Goal: Task Accomplishment & Management: Manage account settings

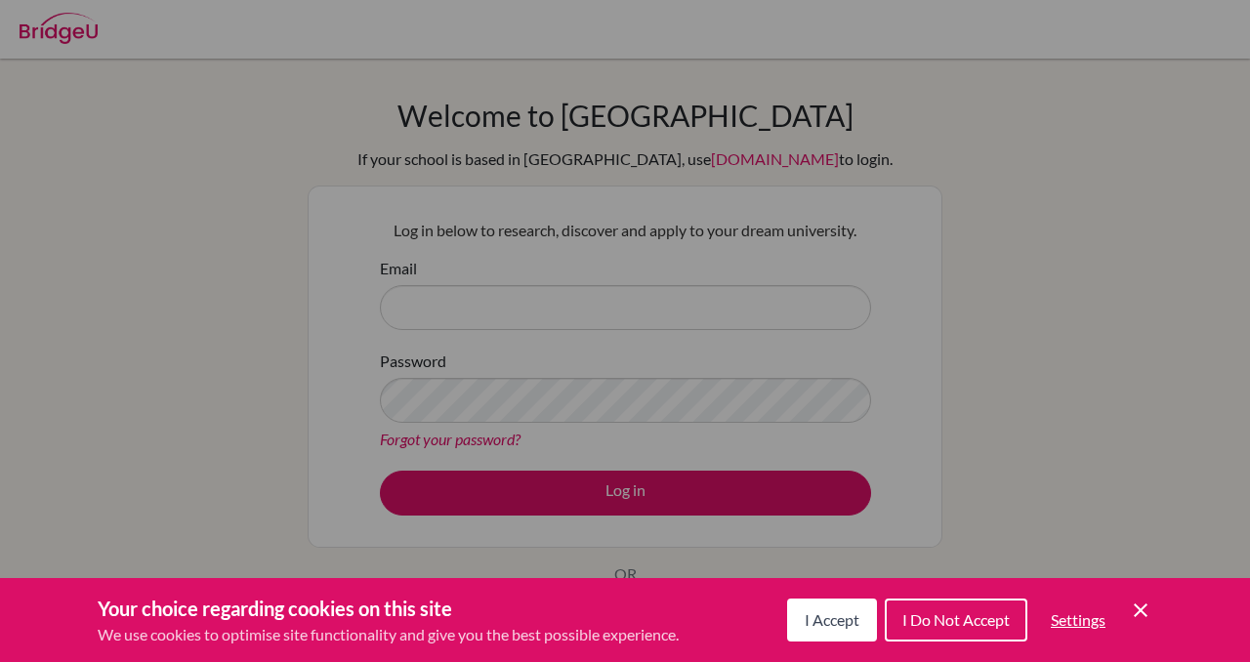
click at [1135, 617] on icon "Cookie Control Close Icon" at bounding box center [1140, 610] width 23 height 23
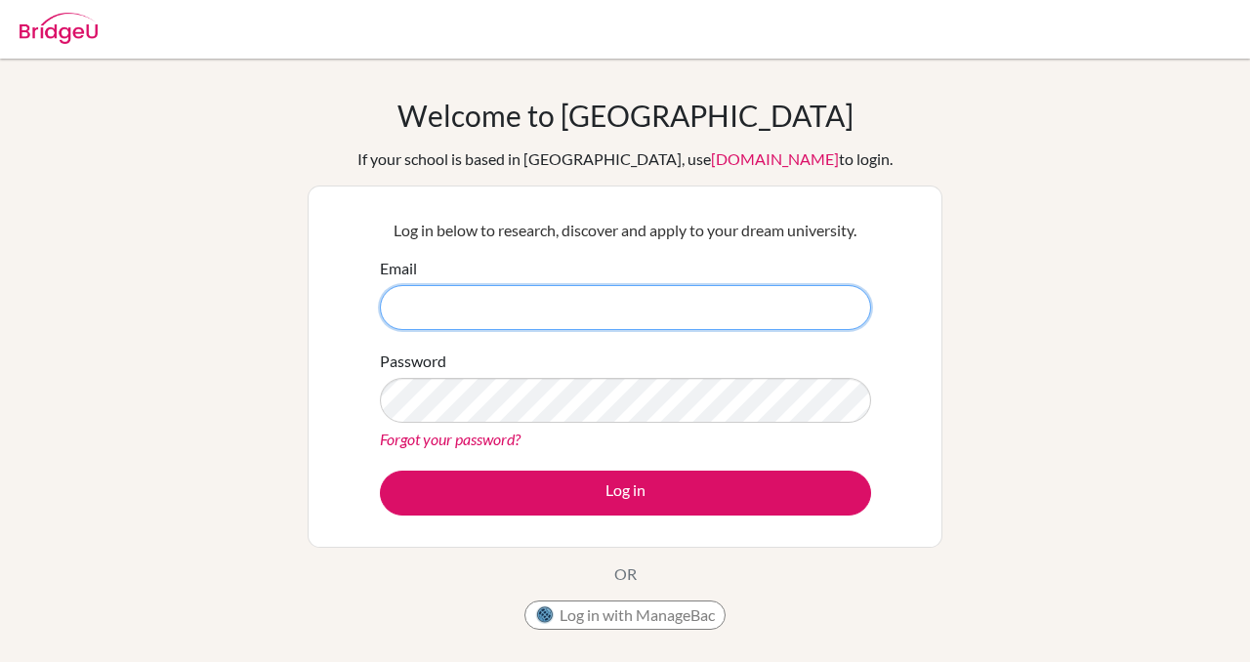
click at [582, 295] on input "Email" at bounding box center [625, 307] width 491 height 45
type input "noavice@bbis.de"
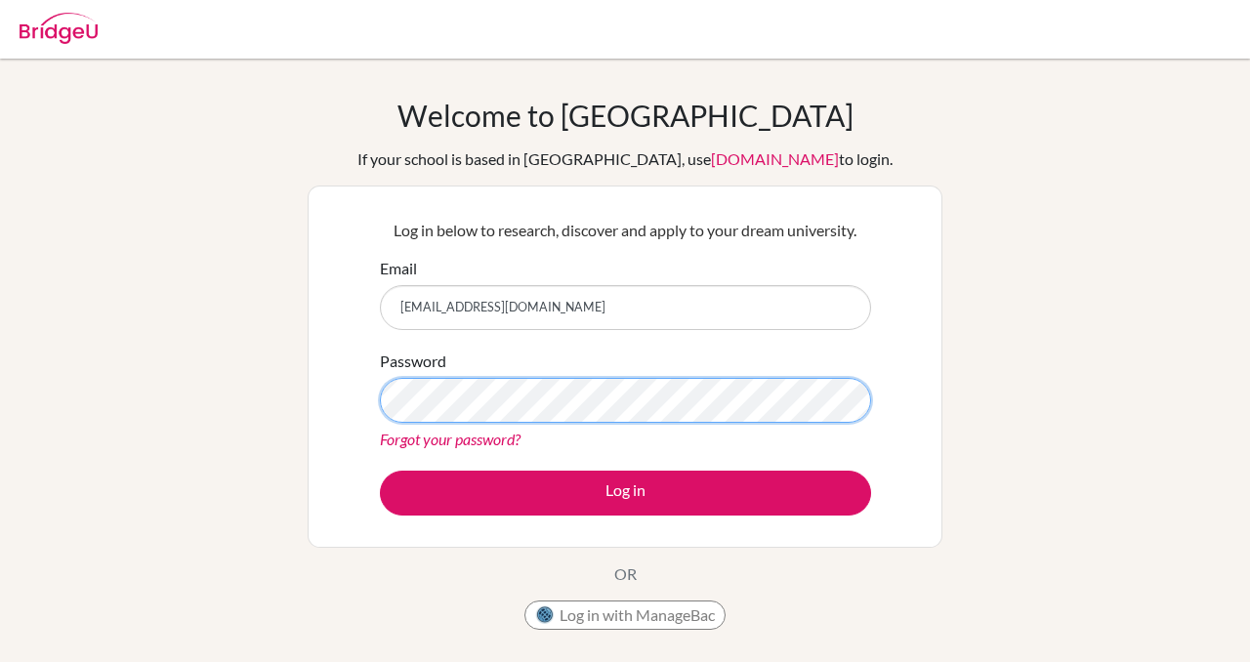
click at [380, 471] on button "Log in" at bounding box center [625, 493] width 491 height 45
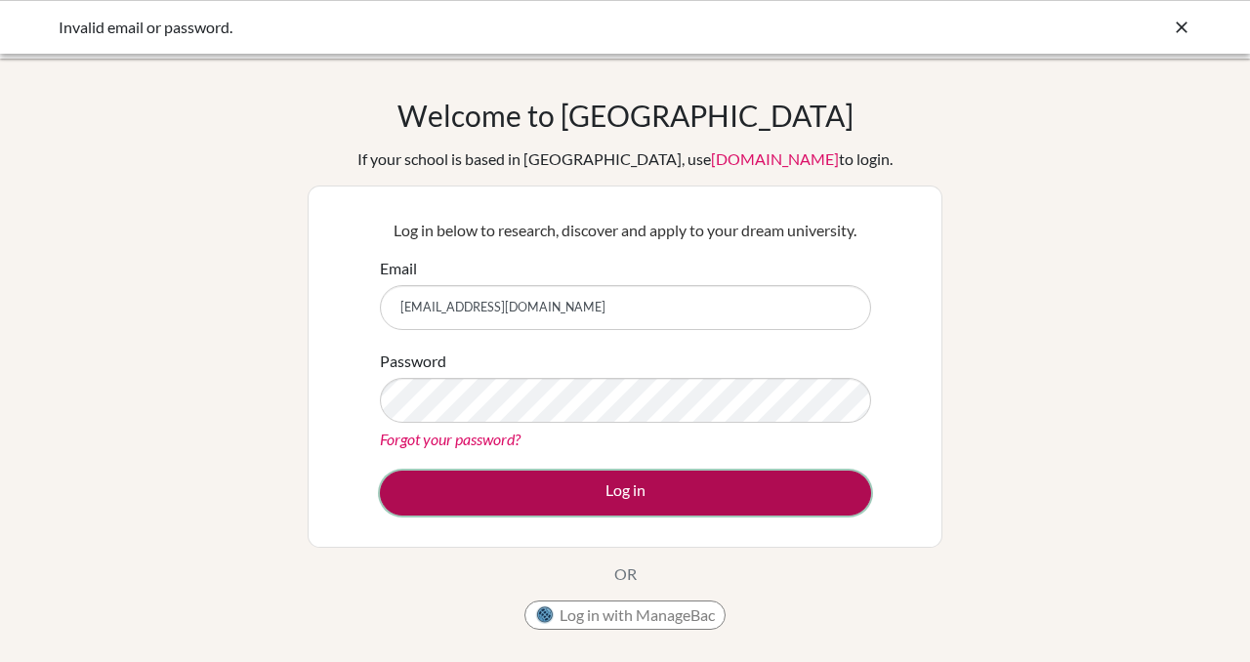
click at [486, 505] on button "Log in" at bounding box center [625, 493] width 491 height 45
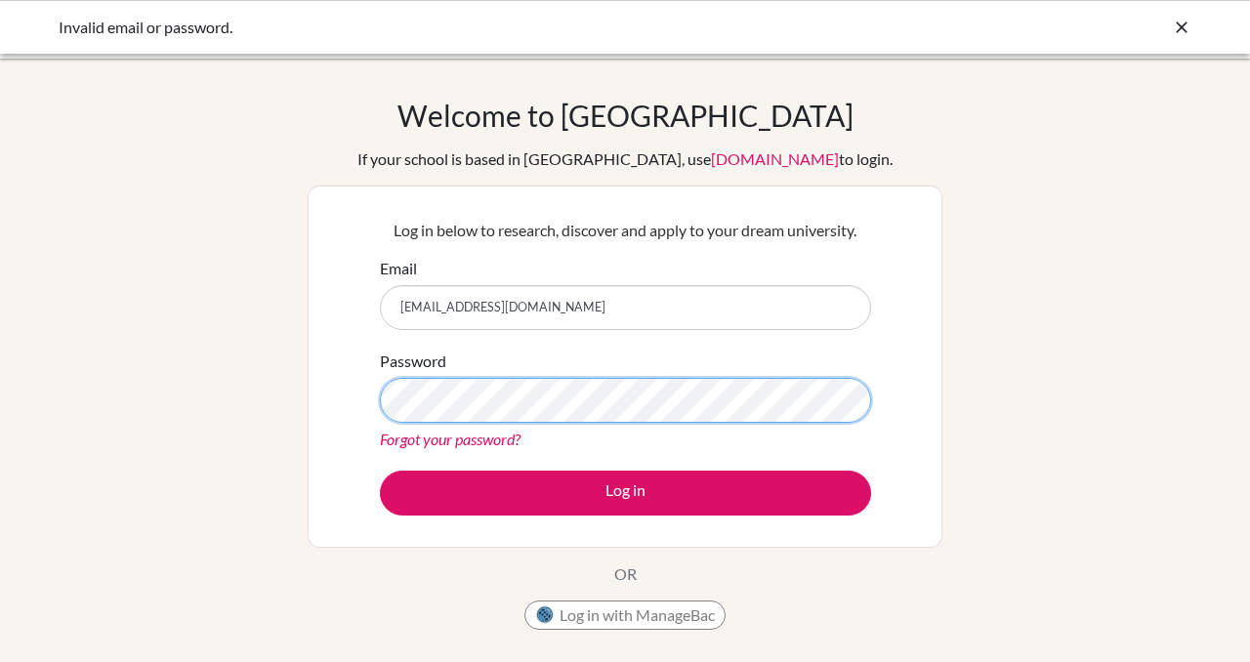
click at [380, 471] on button "Log in" at bounding box center [625, 493] width 491 height 45
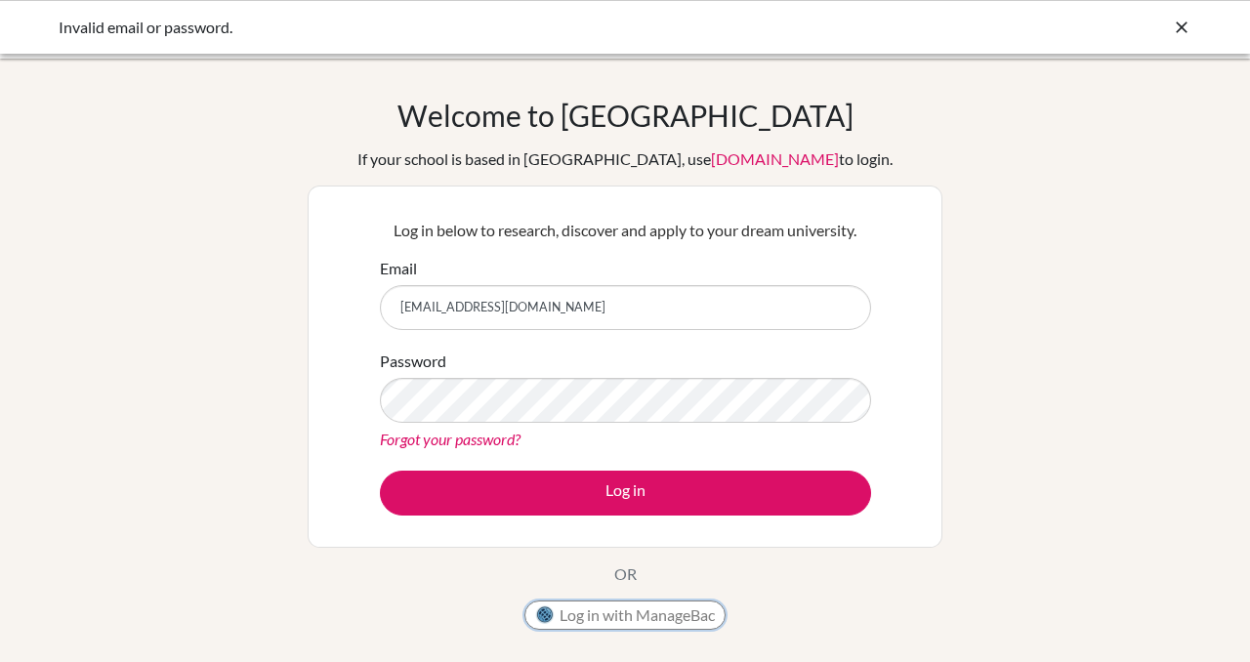
click at [661, 612] on button "Log in with ManageBac" at bounding box center [624, 615] width 201 height 29
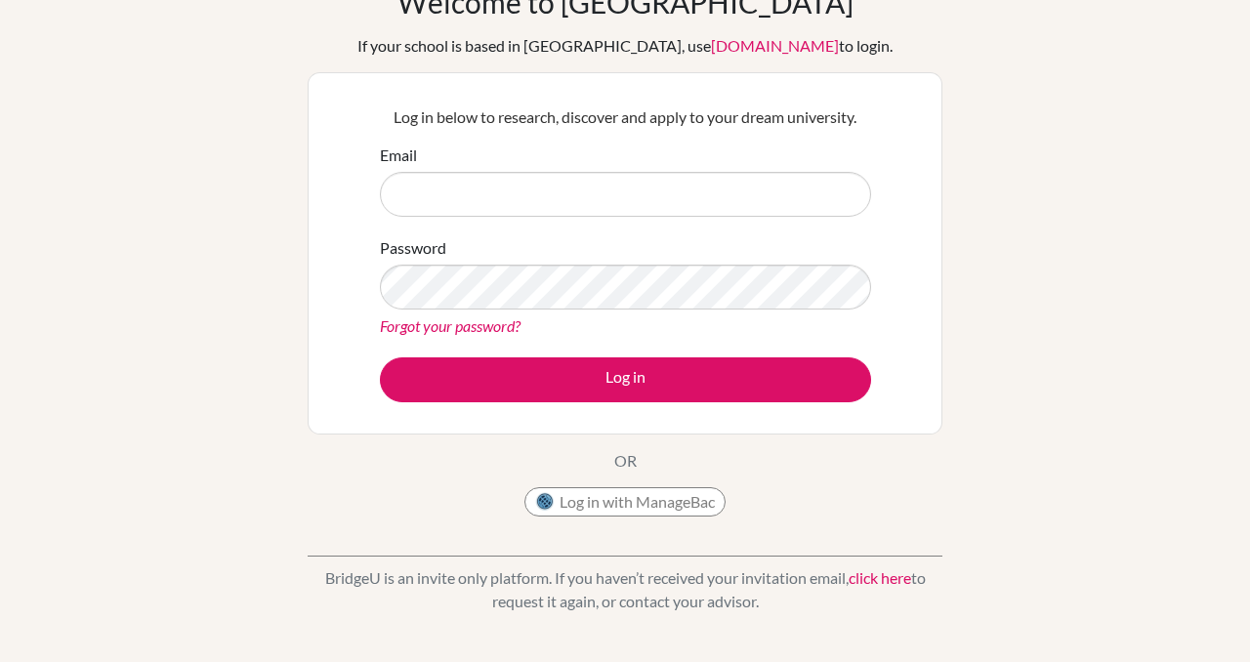
scroll to position [115, 0]
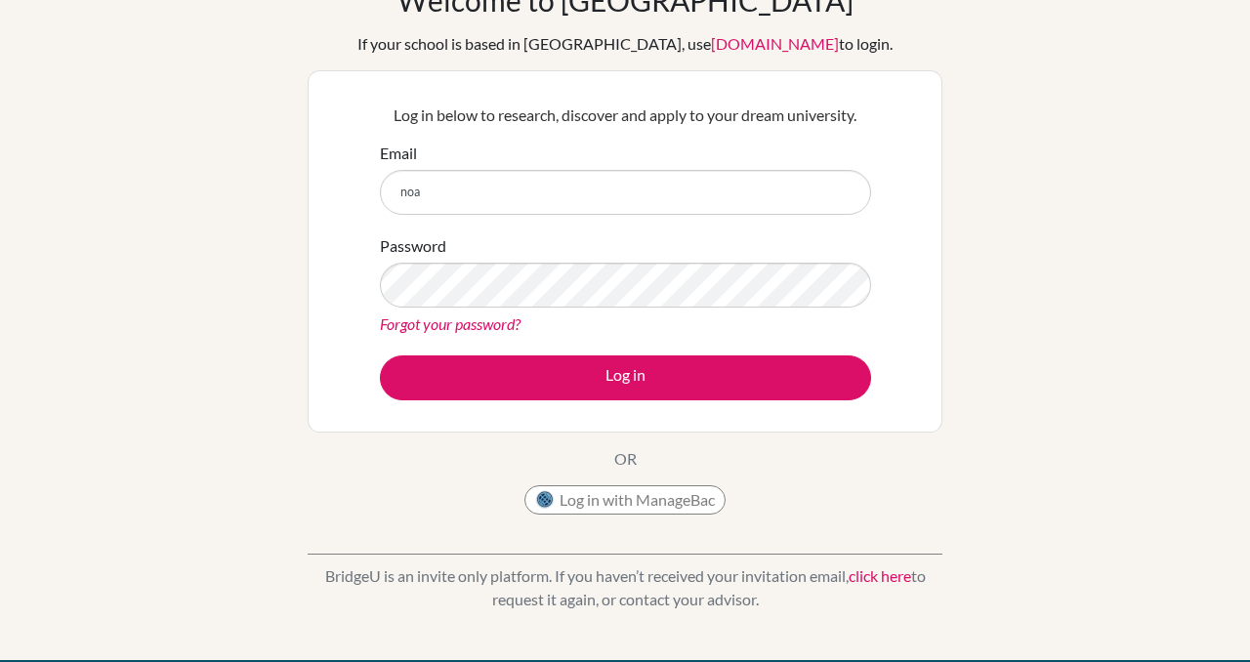
type input "[EMAIL_ADDRESS][DOMAIN_NAME]"
click at [509, 327] on link "Forgot your password?" at bounding box center [450, 323] width 141 height 19
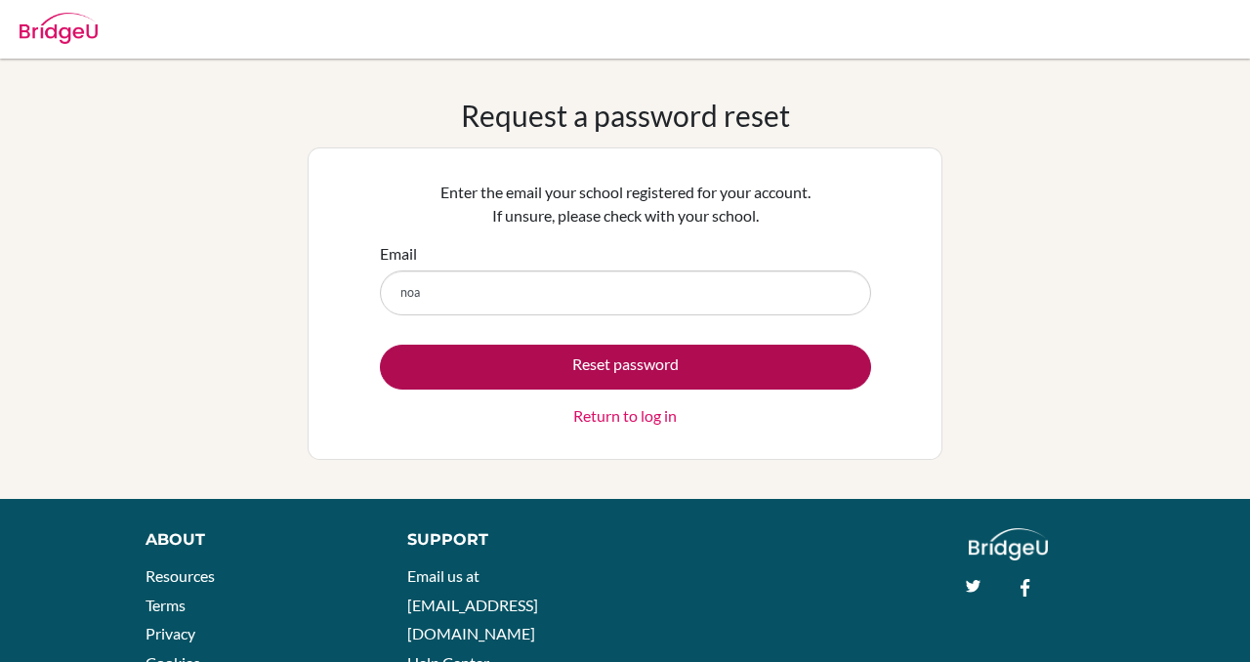
type input "[EMAIL_ADDRESS][DOMAIN_NAME]"
click at [525, 368] on button "Reset password" at bounding box center [625, 367] width 491 height 45
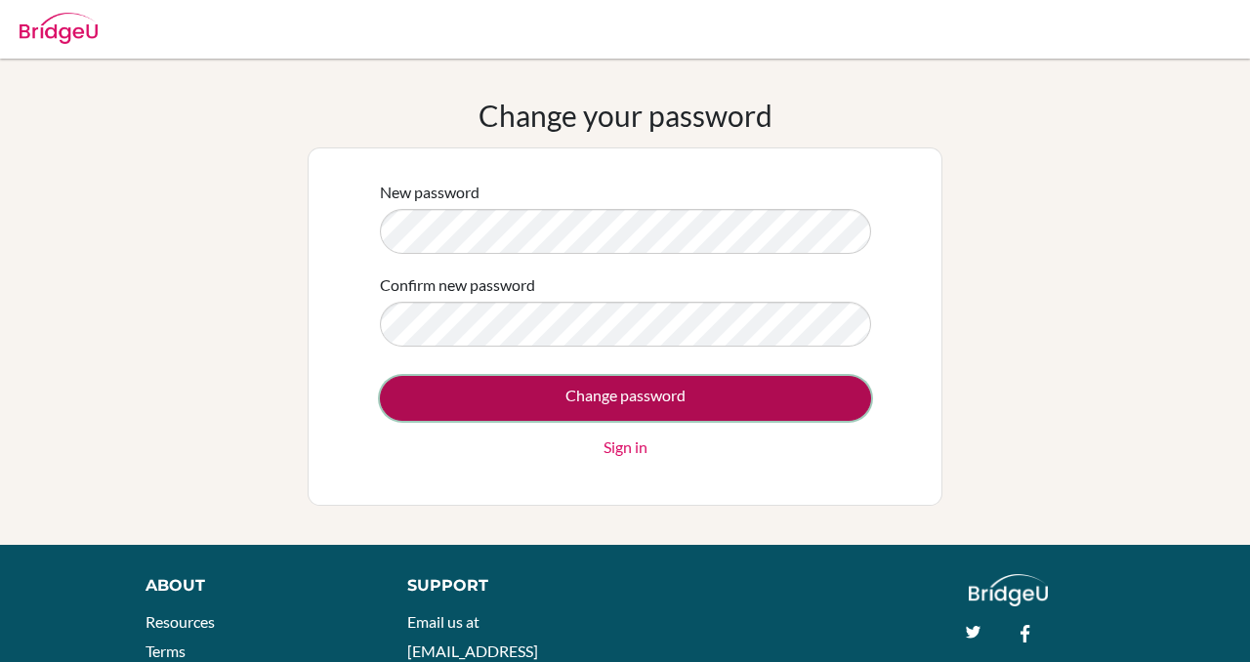
click at [478, 386] on input "Change password" at bounding box center [625, 398] width 491 height 45
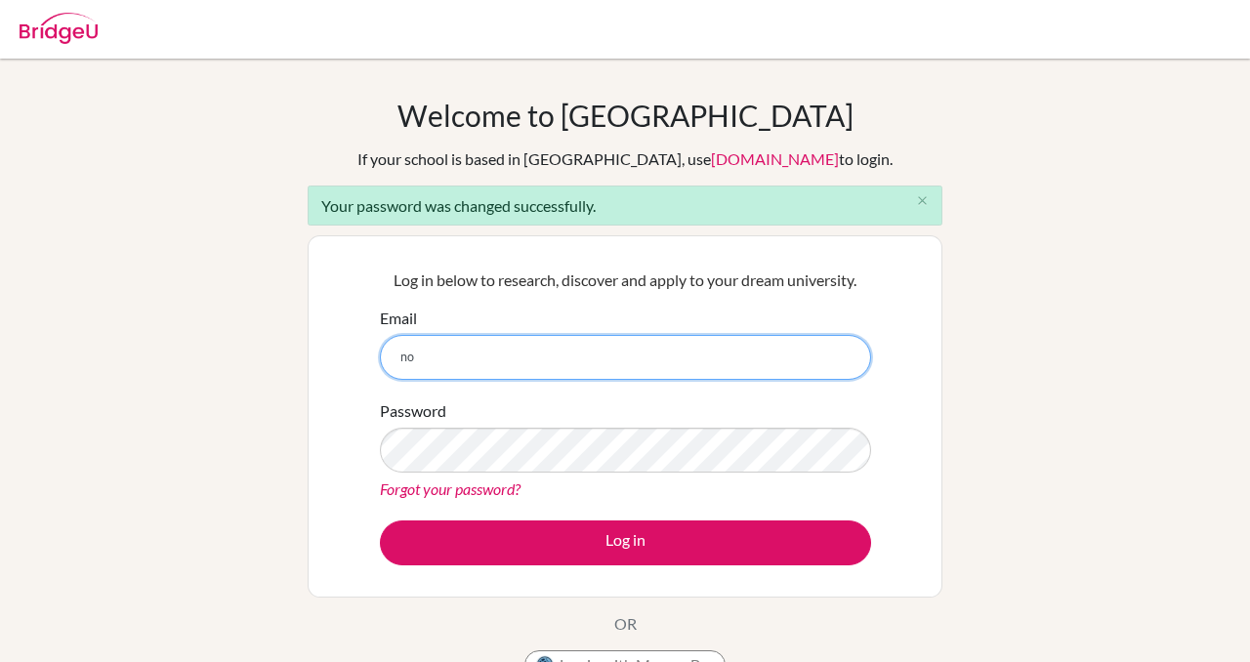
type input "[EMAIL_ADDRESS][DOMAIN_NAME]"
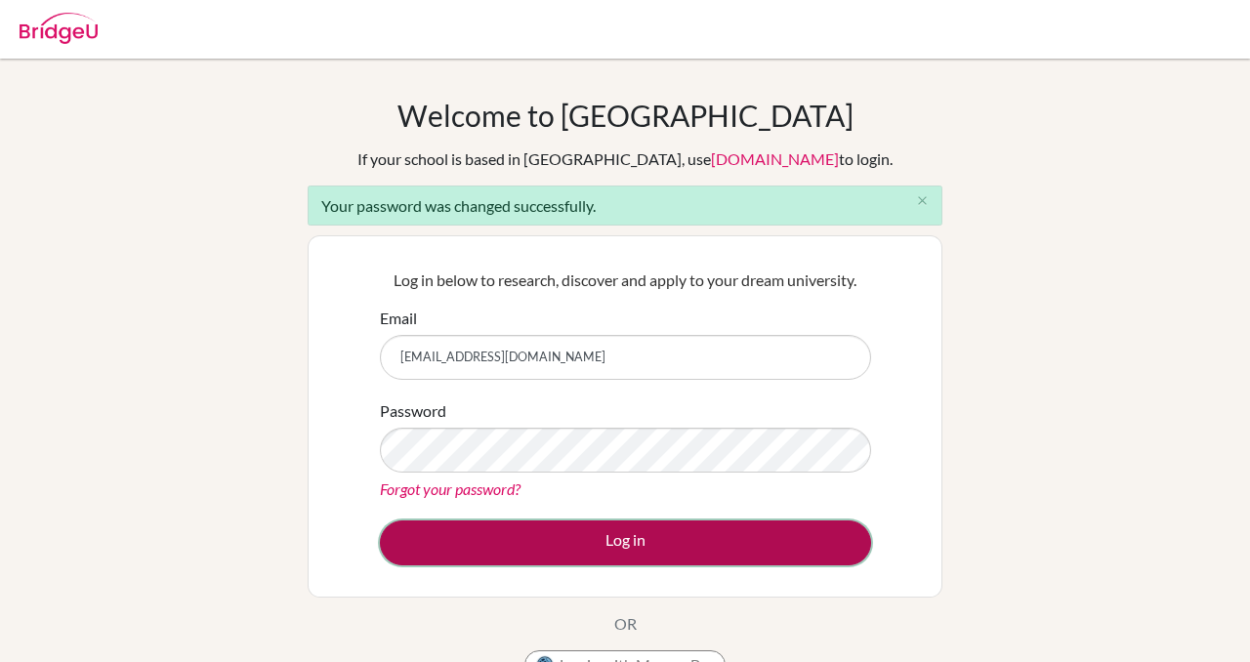
click at [507, 533] on button "Log in" at bounding box center [625, 543] width 491 height 45
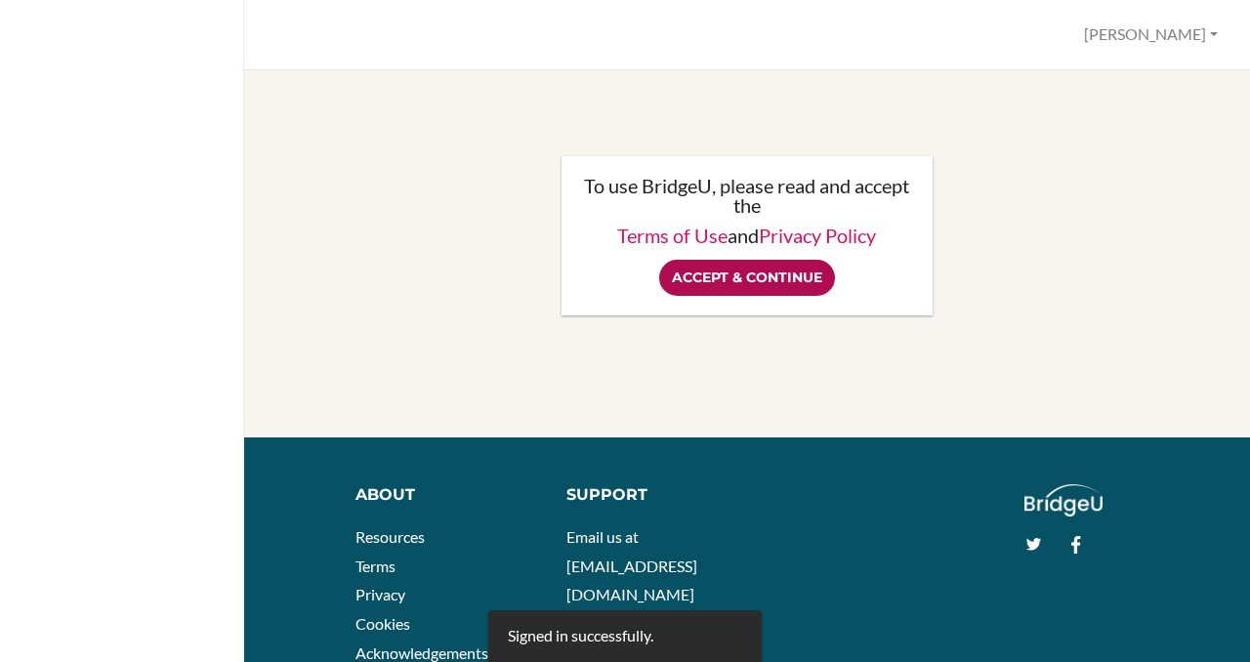
click at [815, 268] on input "Accept & Continue" at bounding box center [747, 278] width 176 height 36
